Goal: Transaction & Acquisition: Purchase product/service

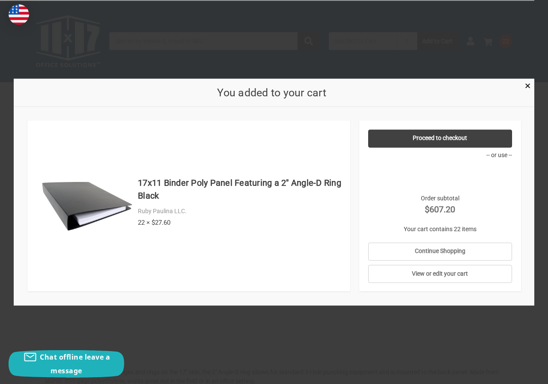
click at [517, 85] on div "You added to your cart" at bounding box center [274, 92] width 521 height 29
click at [530, 87] on span "×" at bounding box center [528, 86] width 6 height 12
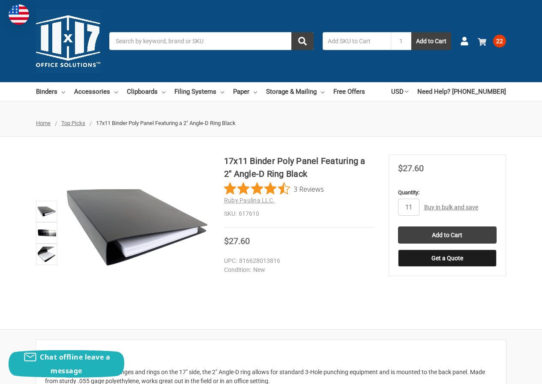
click at [501, 43] on span "22" at bounding box center [499, 41] width 13 height 13
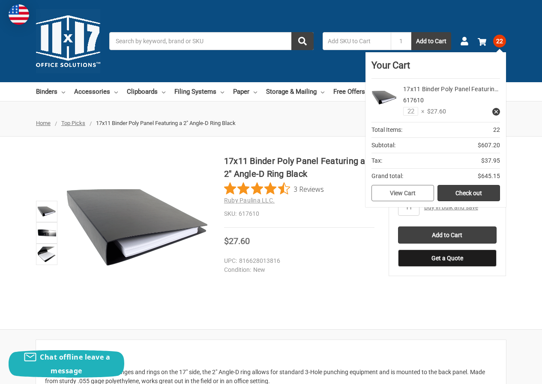
click at [408, 197] on link "View Cart" at bounding box center [402, 193] width 63 height 16
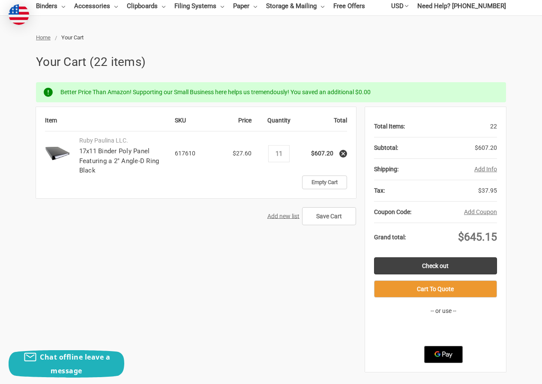
type input "11"
click at [245, 205] on form "Item SKU Price Quantity Total Ruby Paulina LLC. 17x11 Binder Poly Panel Featuri…" at bounding box center [196, 168] width 320 height 122
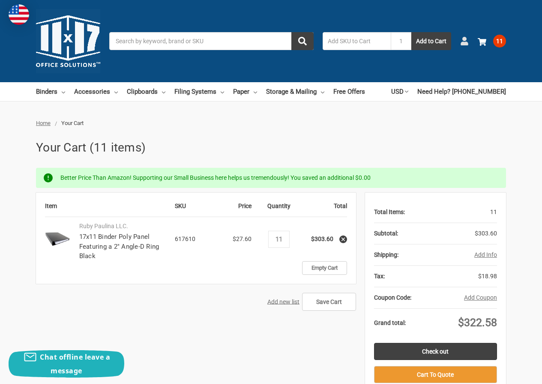
click at [462, 36] on link "Account" at bounding box center [464, 41] width 9 height 22
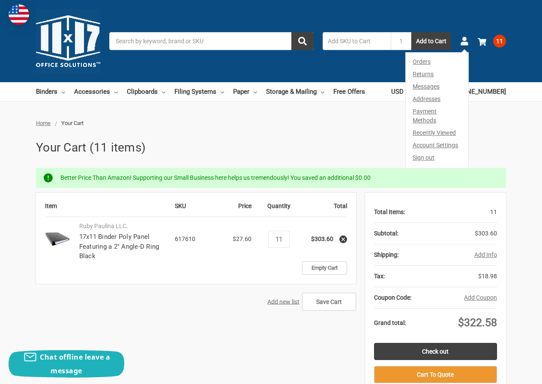
click at [415, 60] on link "Orders" at bounding box center [437, 60] width 62 height 15
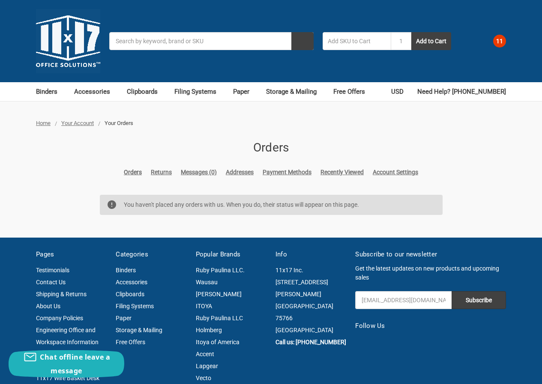
click at [498, 40] on span "11" at bounding box center [499, 41] width 13 height 13
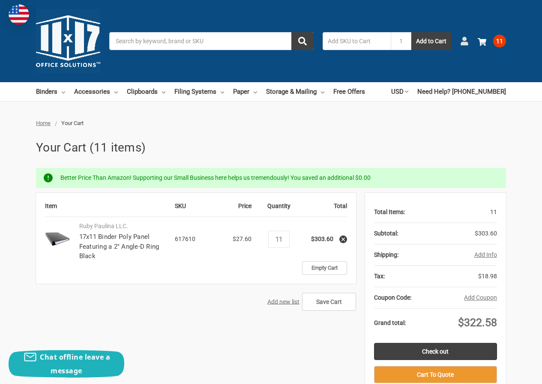
click at [462, 42] on use at bounding box center [463, 41] width 7 height 9
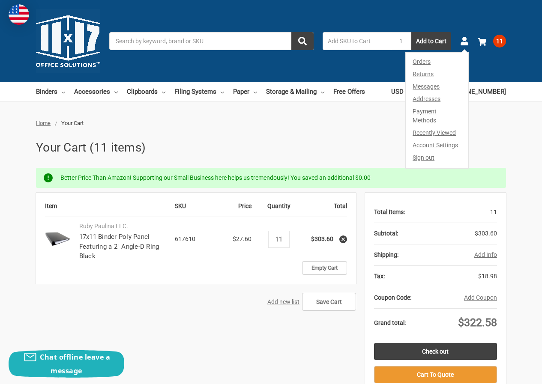
click at [418, 152] on link "Sign out" at bounding box center [437, 160] width 62 height 17
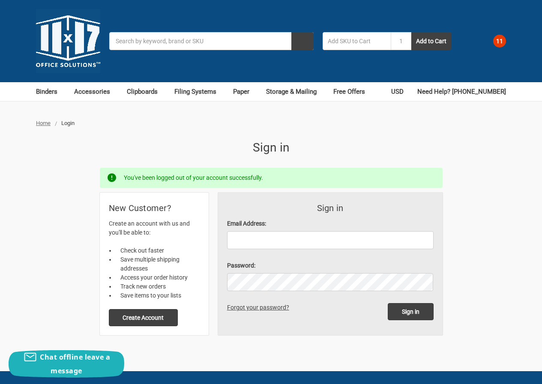
click at [238, 239] on input "Email Address:" at bounding box center [330, 240] width 206 height 18
click at [298, 230] on div "Email Address:" at bounding box center [330, 234] width 206 height 30
click at [285, 244] on input "Email Address:" at bounding box center [330, 240] width 206 height 18
paste input "FredFuentes162@hotmail.com"
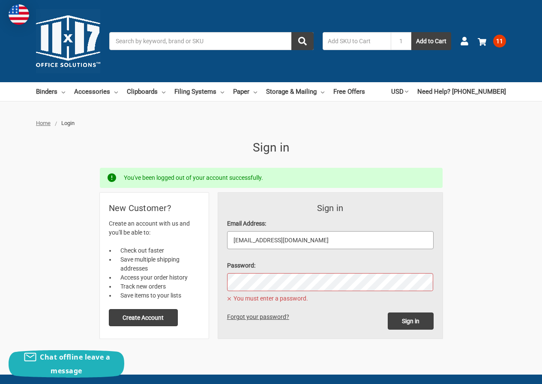
type input "FredFuentes162@hotmail.com"
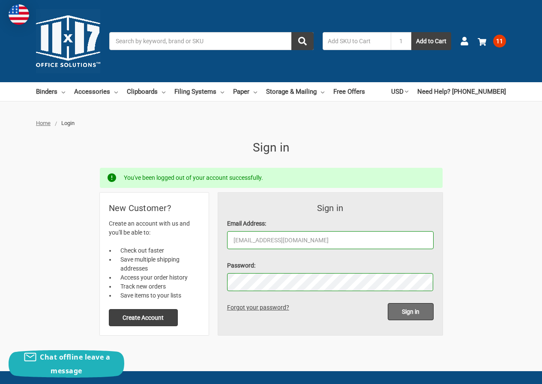
click at [411, 309] on input "Sign in" at bounding box center [411, 311] width 46 height 17
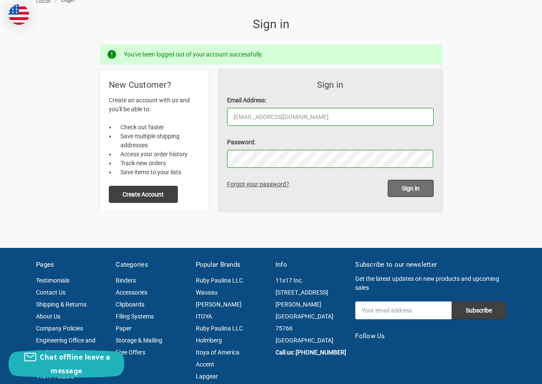
scroll to position [128, 0]
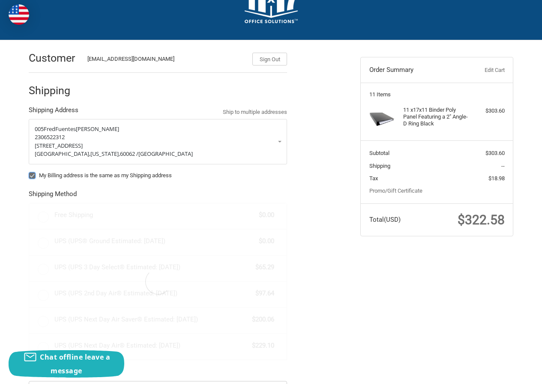
scroll to position [86, 0]
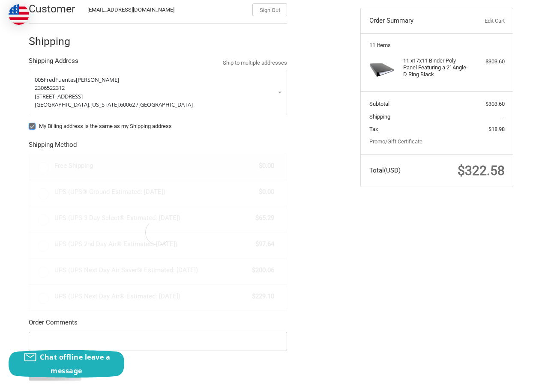
radio input "true"
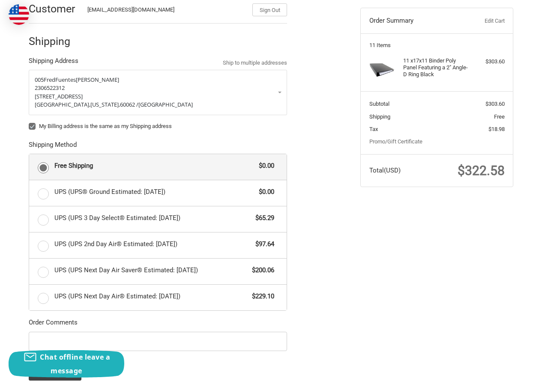
click at [41, 130] on div "My Billing address is the same as my Shipping address" at bounding box center [158, 127] width 258 height 11
click at [41, 124] on label "My Billing address is the same as my Shipping address" at bounding box center [158, 126] width 258 height 7
click at [29, 122] on input "My Billing address is the same as my Shipping address" at bounding box center [29, 122] width 0 height 0
checkbox input "false"
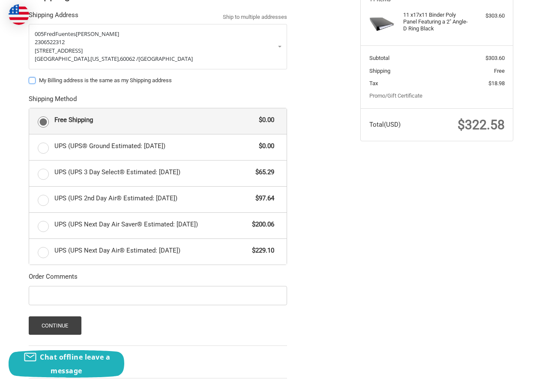
scroll to position [175, 0]
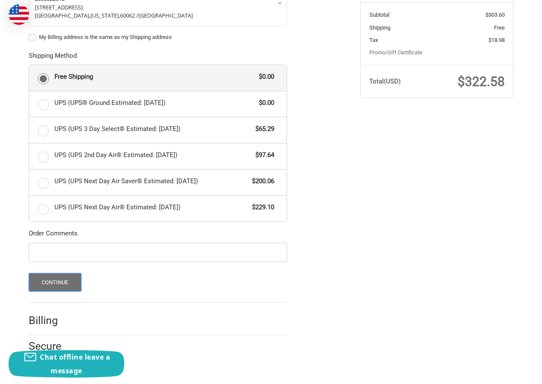
click at [59, 281] on button "Continue" at bounding box center [55, 282] width 53 height 18
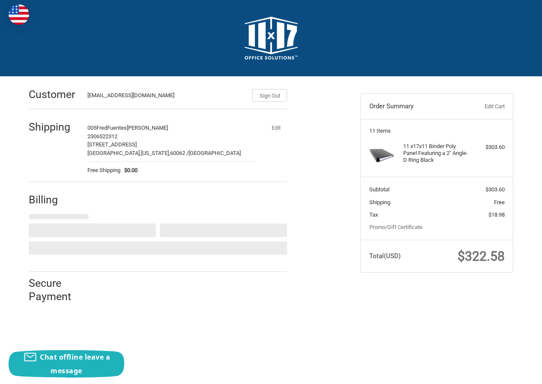
scroll to position [0, 0]
select select "US"
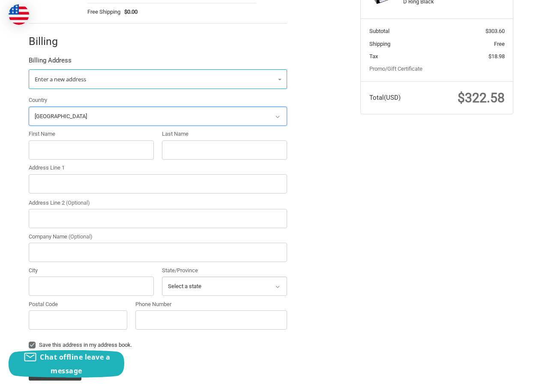
scroll to position [188, 0]
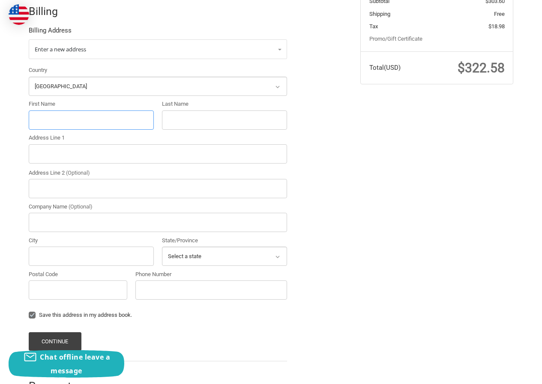
click at [55, 115] on input "First Name" at bounding box center [91, 120] width 125 height 19
paste input "Brian Sheffield"
drag, startPoint x: 47, startPoint y: 121, endPoint x: 115, endPoint y: 119, distance: 67.7
click at [115, 119] on input "Brian Sheffield" at bounding box center [91, 120] width 125 height 19
type input "Brian"
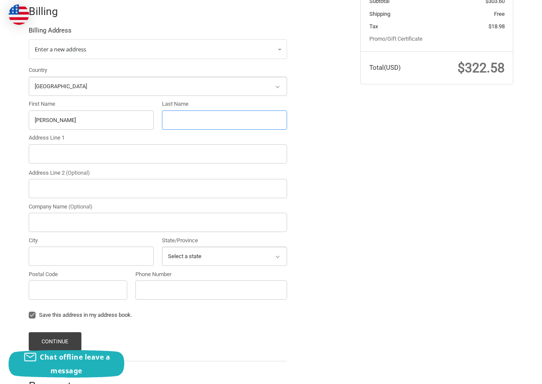
paste input "Sheffield"
click at [196, 116] on input "Sheffield" at bounding box center [224, 120] width 125 height 19
type input "Sheffield"
click at [92, 155] on input "Address Line 1" at bounding box center [158, 153] width 258 height 19
paste input "1541 Motherwell Dr, Seguin, TX 78155"
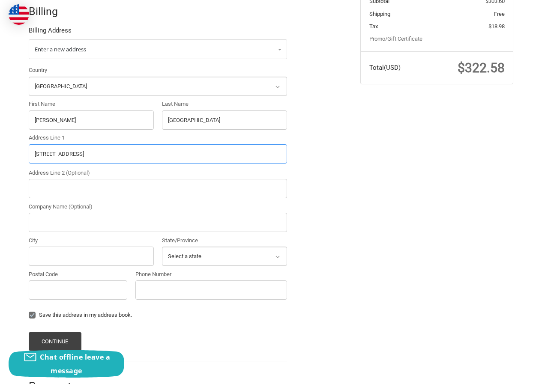
click at [122, 156] on input "1541 Motherwell Dr, Seguin, TX 78155" at bounding box center [158, 153] width 258 height 19
type input "1541 Motherwell Dr, Seguin, TX"
click at [83, 285] on input "Postal Code" at bounding box center [78, 290] width 99 height 19
paste input "78155"
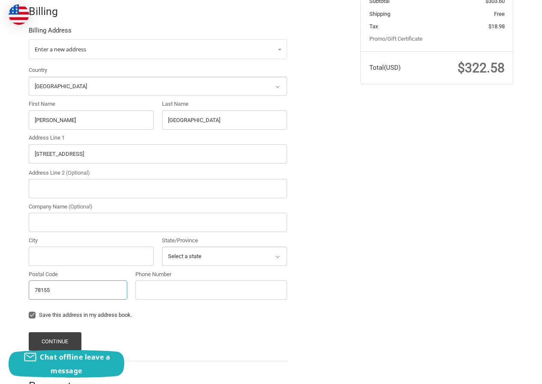
type input "78155"
click at [97, 149] on input "1541 Motherwell Dr, Seguin, TX" at bounding box center [158, 153] width 258 height 19
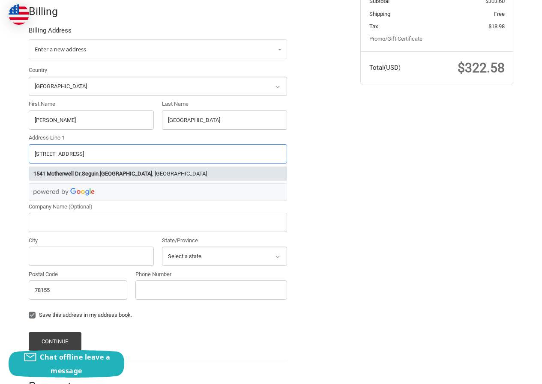
type input "1541 Motherwell Dr, , TX"
click at [61, 258] on input "City" at bounding box center [91, 256] width 125 height 19
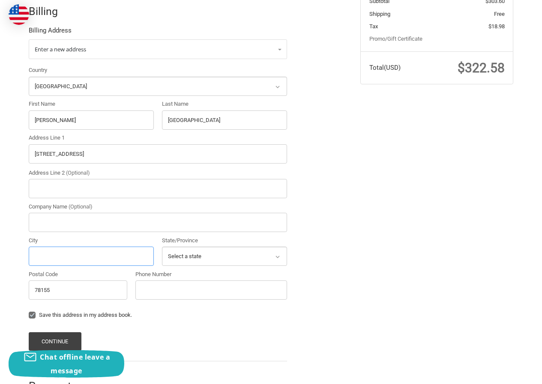
paste input "Seguin"
type input "Seguin"
drag, startPoint x: 84, startPoint y: 152, endPoint x: 182, endPoint y: 161, distance: 98.1
click at [182, 161] on input "1541 Motherwell Dr, , TX" at bounding box center [158, 153] width 258 height 19
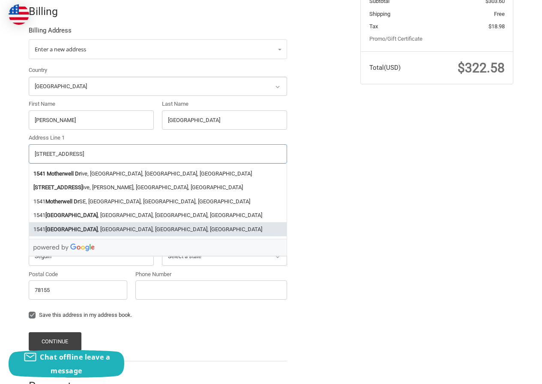
type input "1541 Motherwell Dr"
click at [438, 247] on div "Customer FredFuentes162@hotmail.com Sign Out Shipping 005FredFuentes John Adams…" at bounding box center [271, 145] width 514 height 514
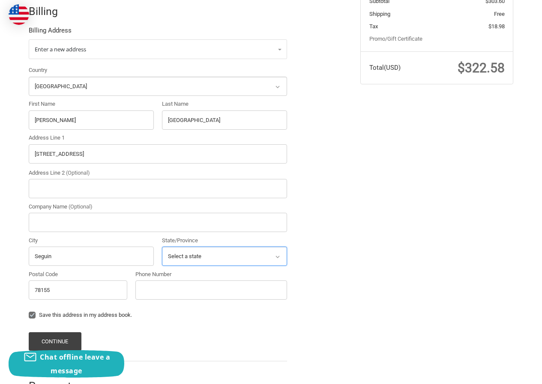
click at [201, 248] on select "Select a state Alabama Alaska American Samoa Arizona Arkansas Armed Forces Amer…" at bounding box center [224, 256] width 125 height 19
select select "TX"
click at [162, 247] on select "Select a state Alabama Alaska American Samoa Arizona Arkansas Armed Forces Amer…" at bounding box center [224, 256] width 125 height 19
click at [164, 282] on input "Phone Number" at bounding box center [211, 290] width 152 height 19
type input "2306252014"
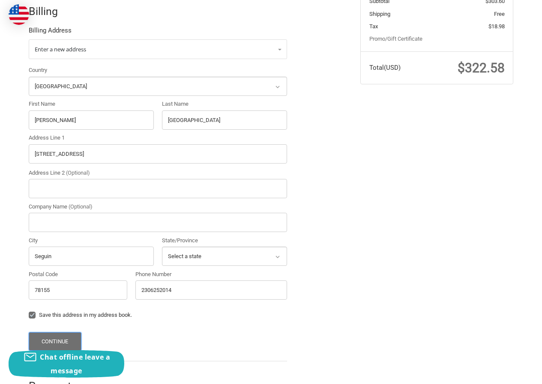
click at [55, 336] on button "Continue" at bounding box center [55, 341] width 53 height 18
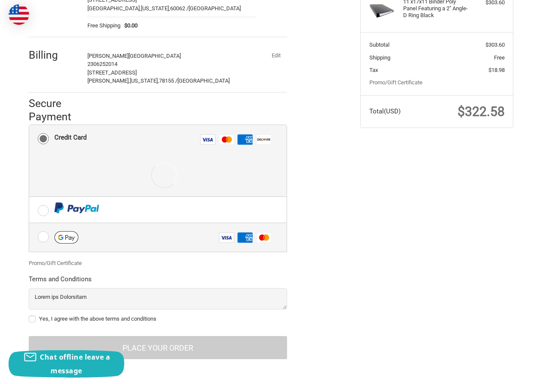
scroll to position [148, 0]
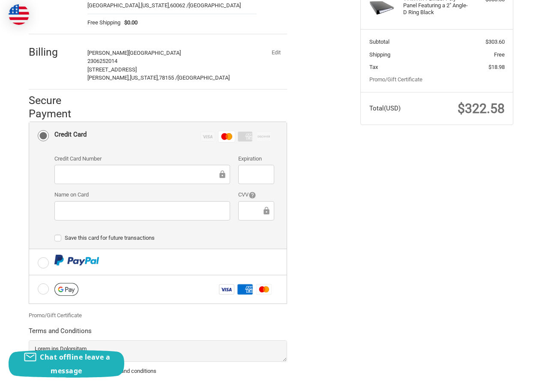
click at [102, 203] on div "Name on Card" at bounding box center [142, 206] width 184 height 31
click at [248, 216] on div at bounding box center [256, 210] width 36 height 19
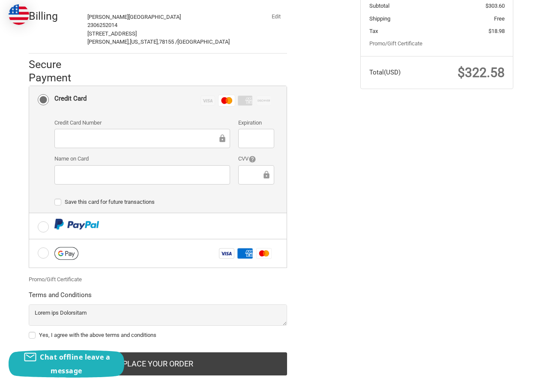
scroll to position [203, 0]
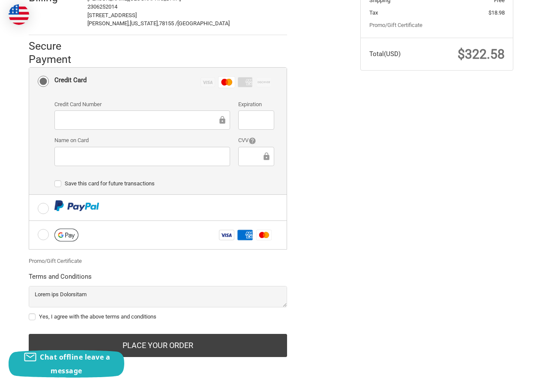
click at [83, 317] on label "Yes, I agree with the above terms and conditions" at bounding box center [158, 317] width 258 height 7
click at [29, 313] on input "Yes, I agree with the above terms and conditions" at bounding box center [29, 313] width 0 height 0
checkbox input "true"
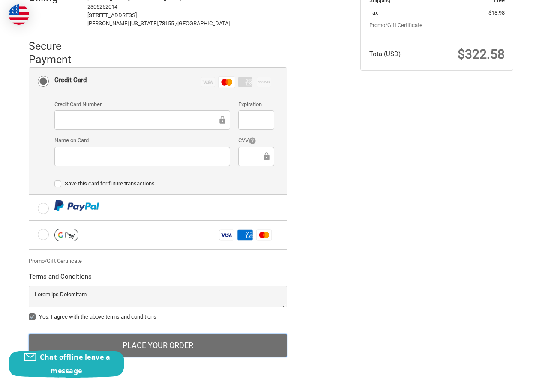
click at [149, 346] on button "Place Your Order" at bounding box center [158, 345] width 258 height 23
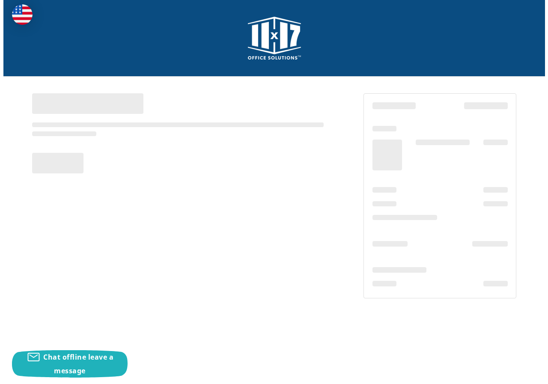
scroll to position [0, 0]
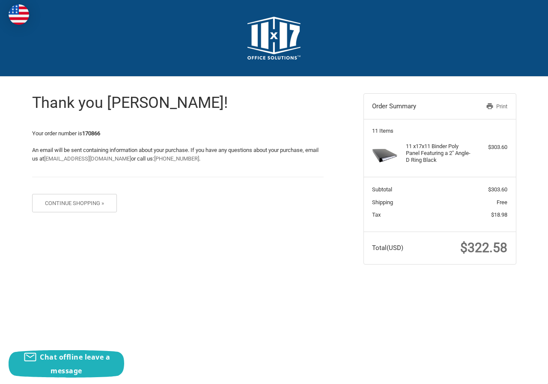
click at [468, 250] on span "$322.58" at bounding box center [483, 247] width 47 height 15
click at [459, 274] on div "Thank you [PERSON_NAME]! Your order number is 170866 An email will be sent cont…" at bounding box center [274, 179] width 514 height 205
click at [486, 241] on span "$322.58" at bounding box center [483, 247] width 47 height 15
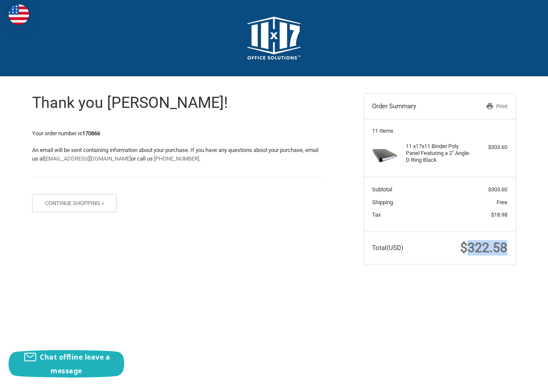
copy span "322.58"
click at [93, 136] on strong "170866" at bounding box center [91, 133] width 18 height 6
copy strong "170866"
